Goal: Information Seeking & Learning: Understand process/instructions

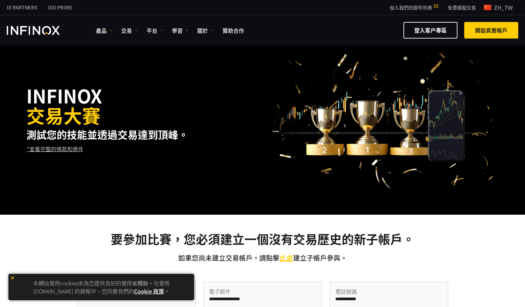
click at [70, 148] on link "*查看完整的條款和條件" at bounding box center [55, 148] width 58 height 17
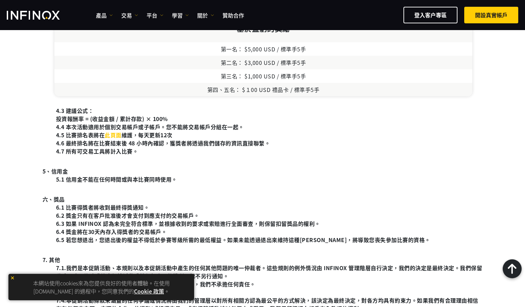
scroll to position [371, 0]
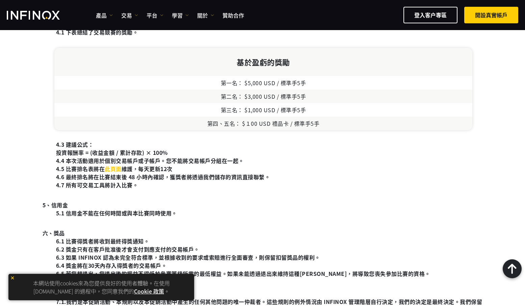
click at [117, 170] on link "此頁面" at bounding box center [113, 168] width 17 height 8
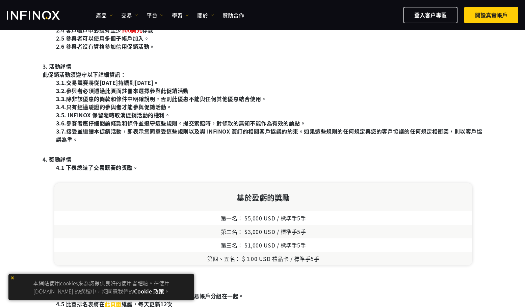
scroll to position [101, 0]
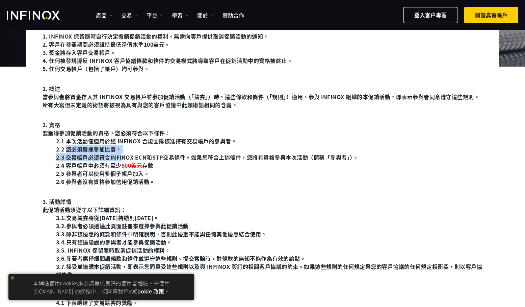
drag, startPoint x: 66, startPoint y: 148, endPoint x: 123, endPoint y: 157, distance: 57.7
click at [123, 157] on ul "2.1 本次活動僅適用於經 INFINOX 合規團隊核准持有交易帳戶的參與者。 2.2 您必須選擇參加比賽。 2.3 交易帳戶必須符合INFINOX ECN和…" at bounding box center [263, 161] width 440 height 49
drag, startPoint x: 123, startPoint y: 157, endPoint x: 157, endPoint y: 153, distance: 34.4
click at [157, 153] on li "2.3 交易帳戶必須符合INFINOX ECN和STP交易條件。如果您符合上述條件，您將有資格參與本次活動（簡稱「參與者」）。" at bounding box center [269, 157] width 427 height 8
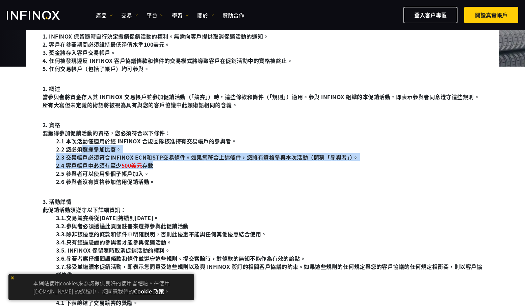
drag, startPoint x: 81, startPoint y: 150, endPoint x: 157, endPoint y: 163, distance: 77.3
click at [157, 163] on ul "2.1 本次活動僅適用於經 INFINOX 合規團隊核准持有交易帳戶的參與者。 2.2 您必須選擇參加比賽。 2.3 交易帳戶必須符合INFINOX ECN和…" at bounding box center [263, 161] width 440 height 49
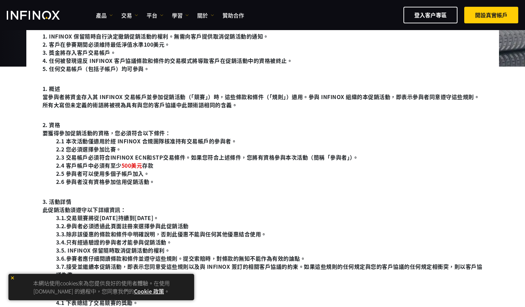
drag, startPoint x: 157, startPoint y: 163, endPoint x: 239, endPoint y: 176, distance: 83.1
click at [240, 177] on li "2.5 參與者可以使用多個子帳戶加入。" at bounding box center [269, 173] width 427 height 8
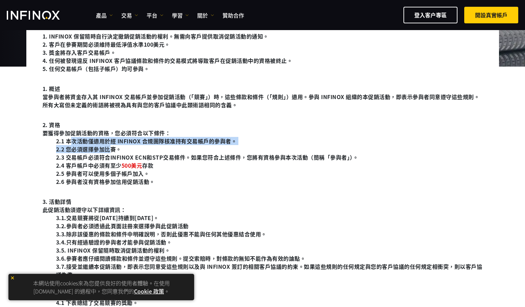
drag, startPoint x: 70, startPoint y: 140, endPoint x: 109, endPoint y: 147, distance: 40.1
click at [109, 147] on ul "2.1 本次活動僅適用於經 INFINOX 合規團隊核准持有交易帳戶的參與者。 2.2 您必須選擇參加比賽。 2.3 交易帳戶必須符合INFINOX ECN和…" at bounding box center [263, 161] width 440 height 49
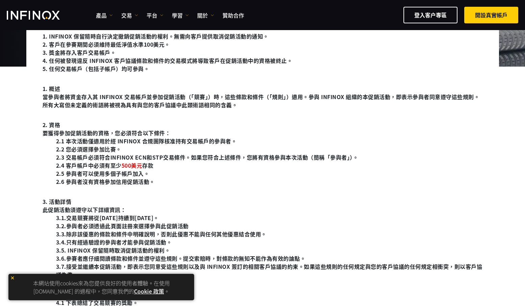
drag, startPoint x: 109, startPoint y: 147, endPoint x: 178, endPoint y: 153, distance: 69.1
click at [179, 153] on li "2.2 您必須選擇參加比賽。" at bounding box center [269, 149] width 427 height 8
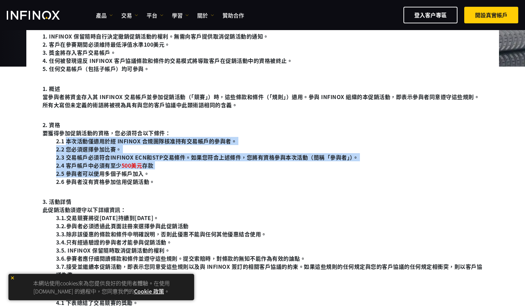
drag, startPoint x: 67, startPoint y: 143, endPoint x: 100, endPoint y: 174, distance: 44.7
click at [100, 174] on ul "2.1 本次活動僅適用於經 INFINOX 合規團隊核准持有交易帳戶的參與者。 2.2 您必須選擇參加比賽。 2.3 交易帳戶必須符合INFINOX ECN和…" at bounding box center [263, 161] width 440 height 49
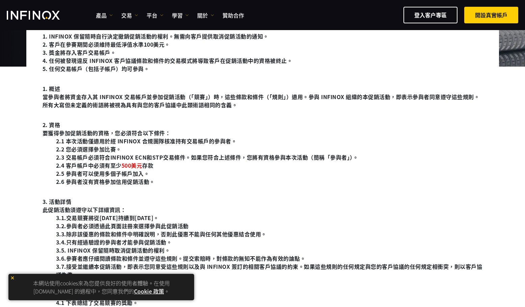
drag, startPoint x: 100, startPoint y: 174, endPoint x: 150, endPoint y: 176, distance: 50.7
click at [150, 176] on li "2.5 參與者可以使用多個子帳戶加入。" at bounding box center [269, 173] width 427 height 8
click at [147, 173] on li "2.5 參與者可以使用多個子帳戶加入。" at bounding box center [269, 173] width 427 height 8
drag, startPoint x: 150, startPoint y: 172, endPoint x: 53, endPoint y: 171, distance: 96.3
click at [53, 171] on ul "2.1 本次活動僅適用於經 INFINOX 合規團隊核准持有交易帳戶的參與者。 2.2 您必須選擇參加比賽。 2.3 交易帳戶必須符合INFINOX ECN和…" at bounding box center [263, 161] width 440 height 49
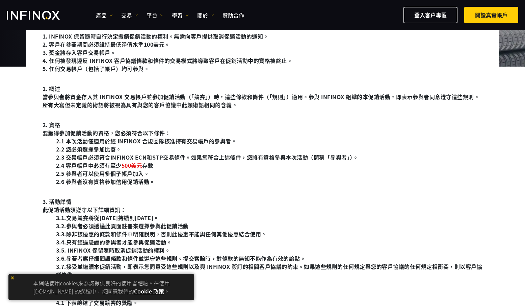
click at [174, 179] on li "2.6 參與者沒有資格參加信用促銷活動。" at bounding box center [269, 181] width 427 height 8
drag, startPoint x: 148, startPoint y: 174, endPoint x: 51, endPoint y: 170, distance: 97.3
click at [51, 170] on ul "2.1 本次活動僅適用於經 INFINOX 合規團隊核准持有交易帳戶的參與者。 2.2 您必須選擇參加比賽。 2.3 交易帳戶必須符合INFINOX ECN和…" at bounding box center [263, 161] width 440 height 49
copy li "2.5 參與者可以使用多個子帳戶加入。"
click at [229, 177] on li "2.6 參與者沒有資格參加信用促銷活動。" at bounding box center [269, 181] width 427 height 8
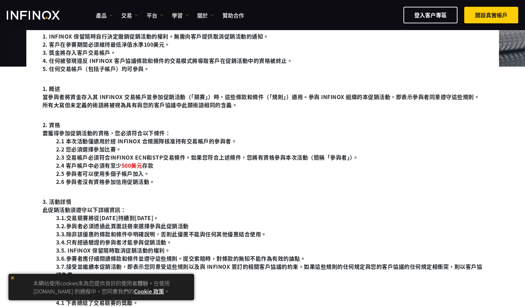
scroll to position [135, 0]
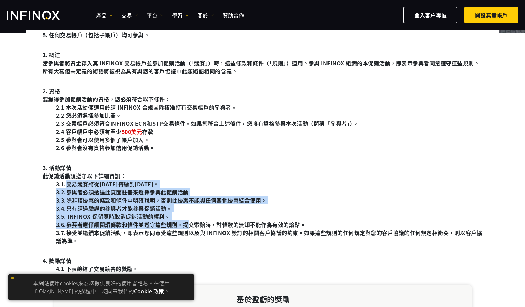
drag, startPoint x: 120, startPoint y: 204, endPoint x: 190, endPoint y: 227, distance: 74.1
click at [190, 227] on ul "3.1.交易競賽將從[DATE]持續到[DATE]。 3.2.參與者必須透過此頁面註冊來選擇參與此促銷活動 3.3.除非該優惠的條款和條件中明確說明，否則此優…" at bounding box center [263, 212] width 440 height 65
drag, startPoint x: 190, startPoint y: 227, endPoint x: 305, endPoint y: 205, distance: 116.5
click at [305, 205] on li "3.4.只有經過驗證的參與者才能參與促銷活動。" at bounding box center [269, 208] width 427 height 8
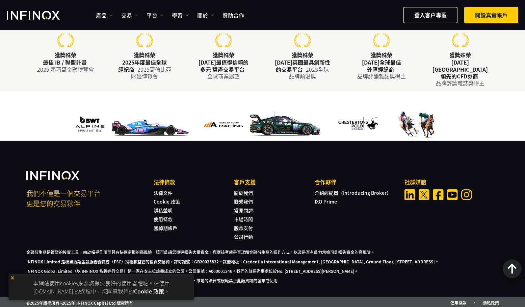
scroll to position [540, 0]
